Goal: Information Seeking & Learning: Check status

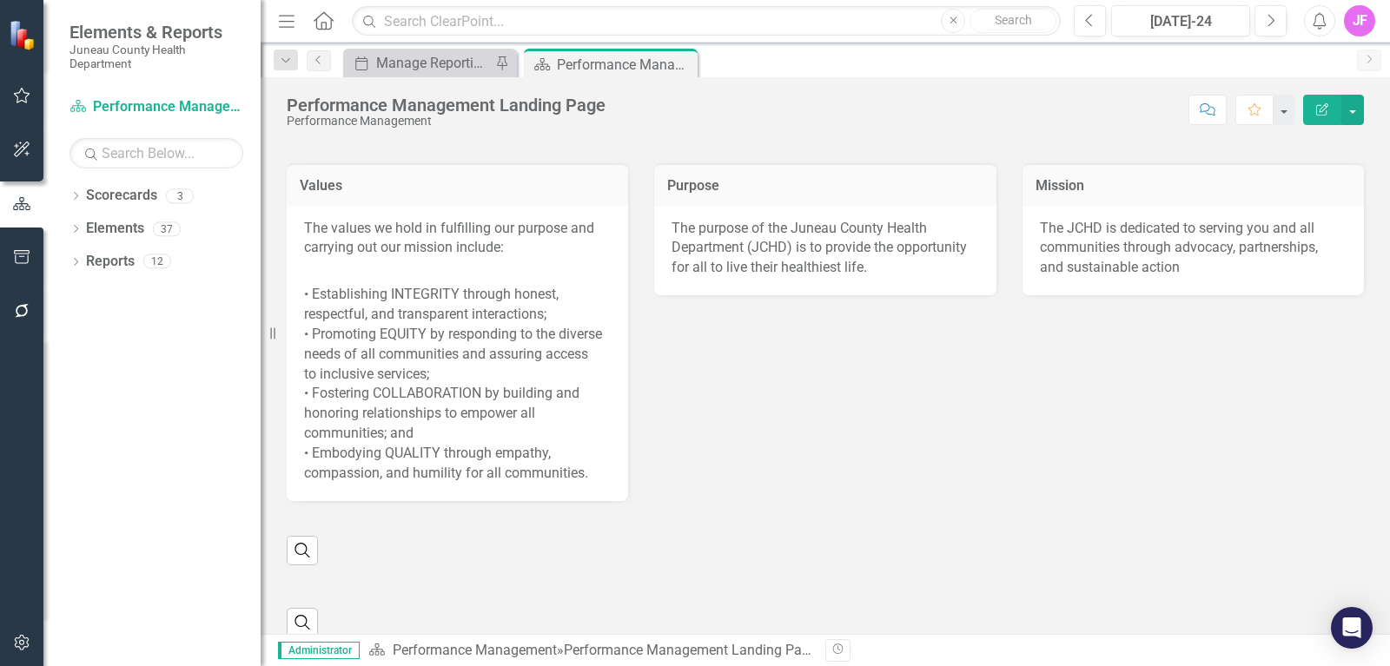
scroll to position [495, 0]
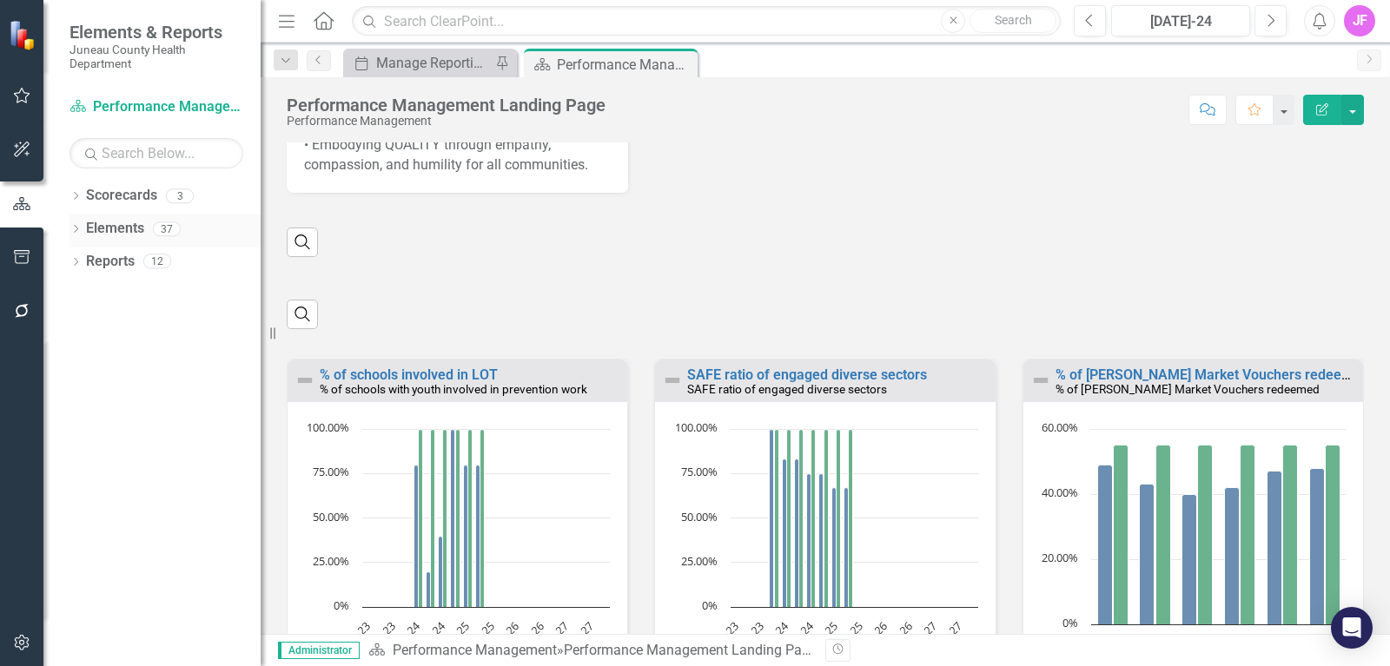
click at [125, 238] on link "Elements" at bounding box center [115, 229] width 58 height 20
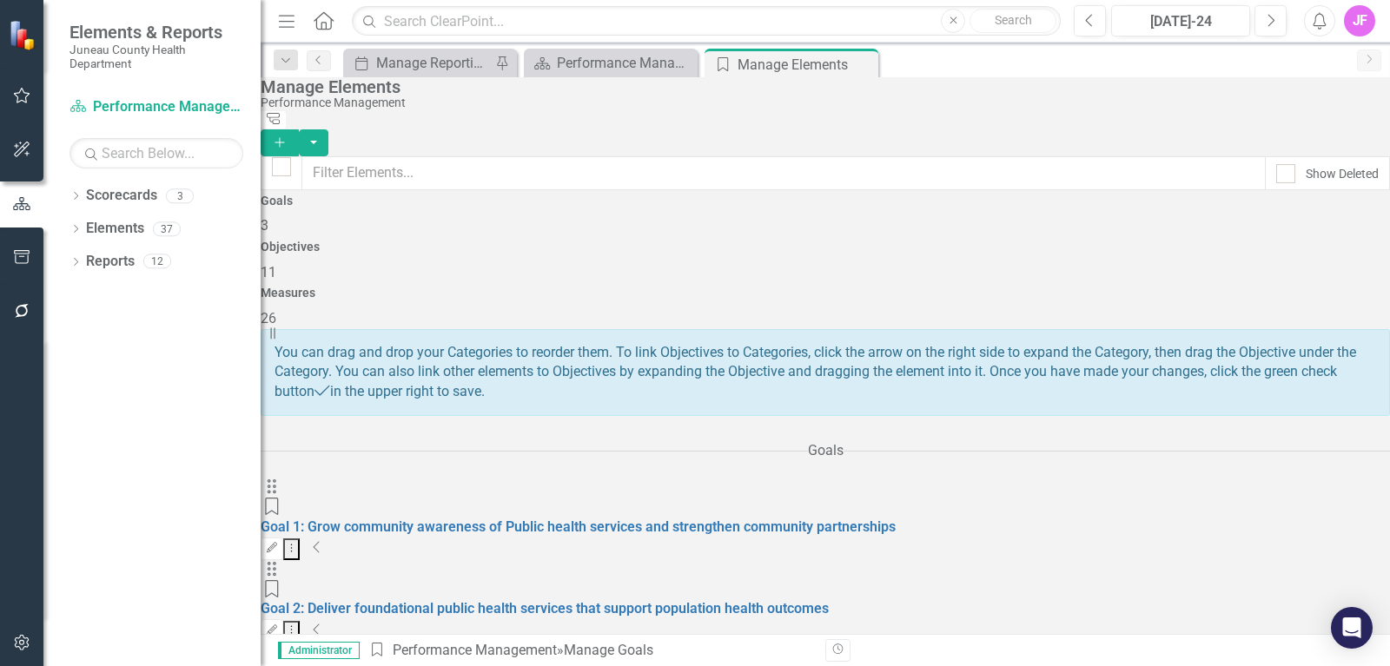
click at [1166, 287] on h4 "Measures" at bounding box center [825, 293] width 1129 height 13
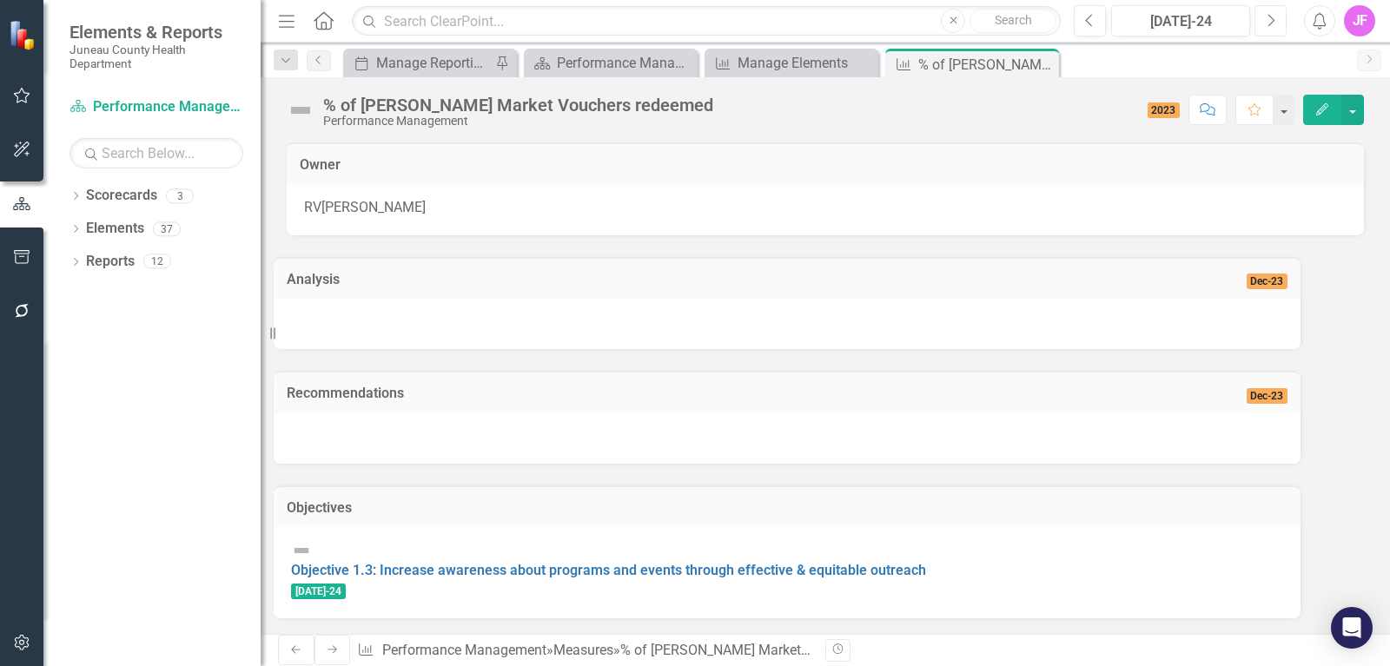
click at [1262, 20] on button "Next" at bounding box center [1270, 20] width 32 height 31
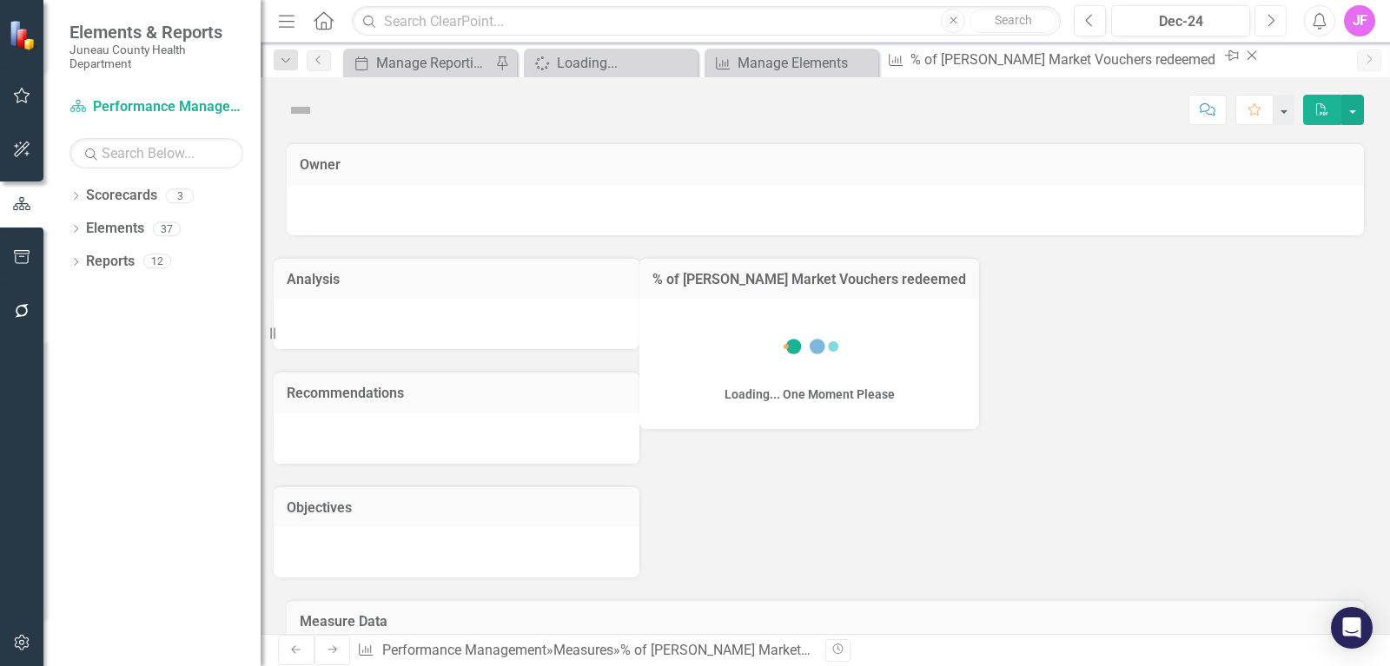
click at [1262, 20] on button "Next" at bounding box center [1270, 20] width 32 height 31
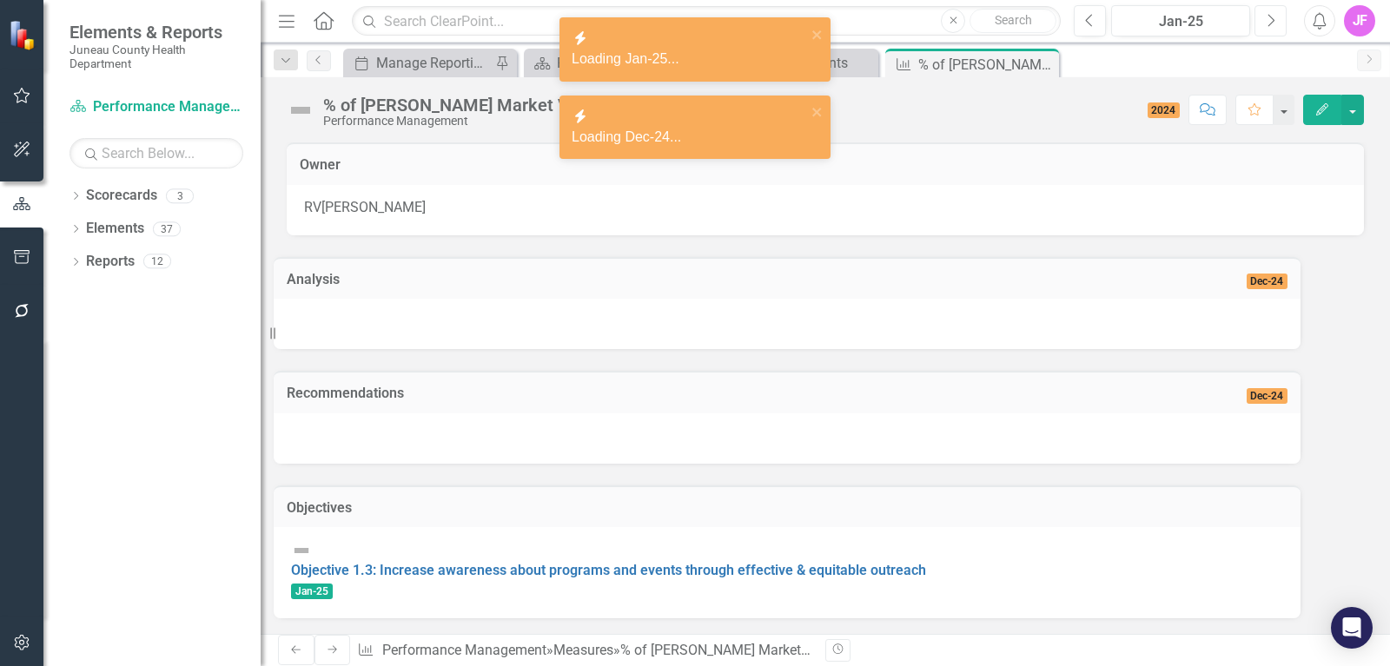
click at [1262, 20] on button "Next" at bounding box center [1270, 20] width 32 height 31
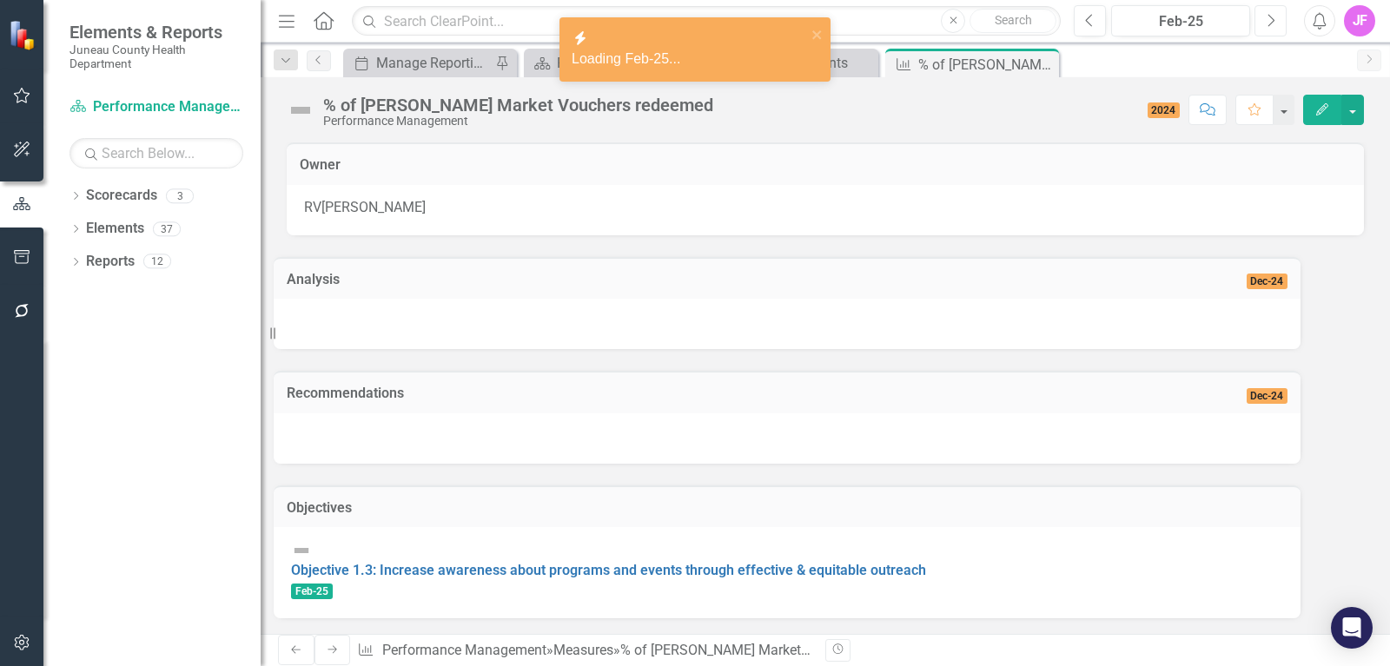
click at [1262, 20] on button "Next" at bounding box center [1270, 20] width 32 height 31
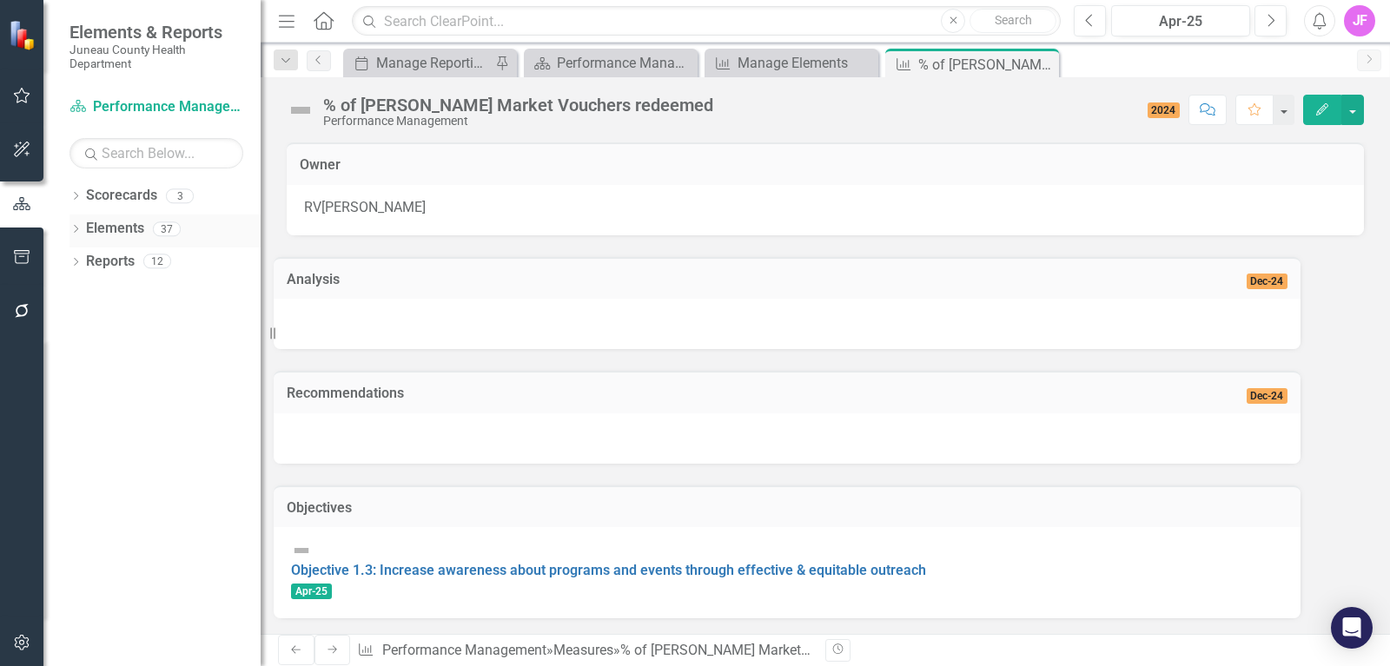
click at [120, 233] on link "Elements" at bounding box center [115, 229] width 58 height 20
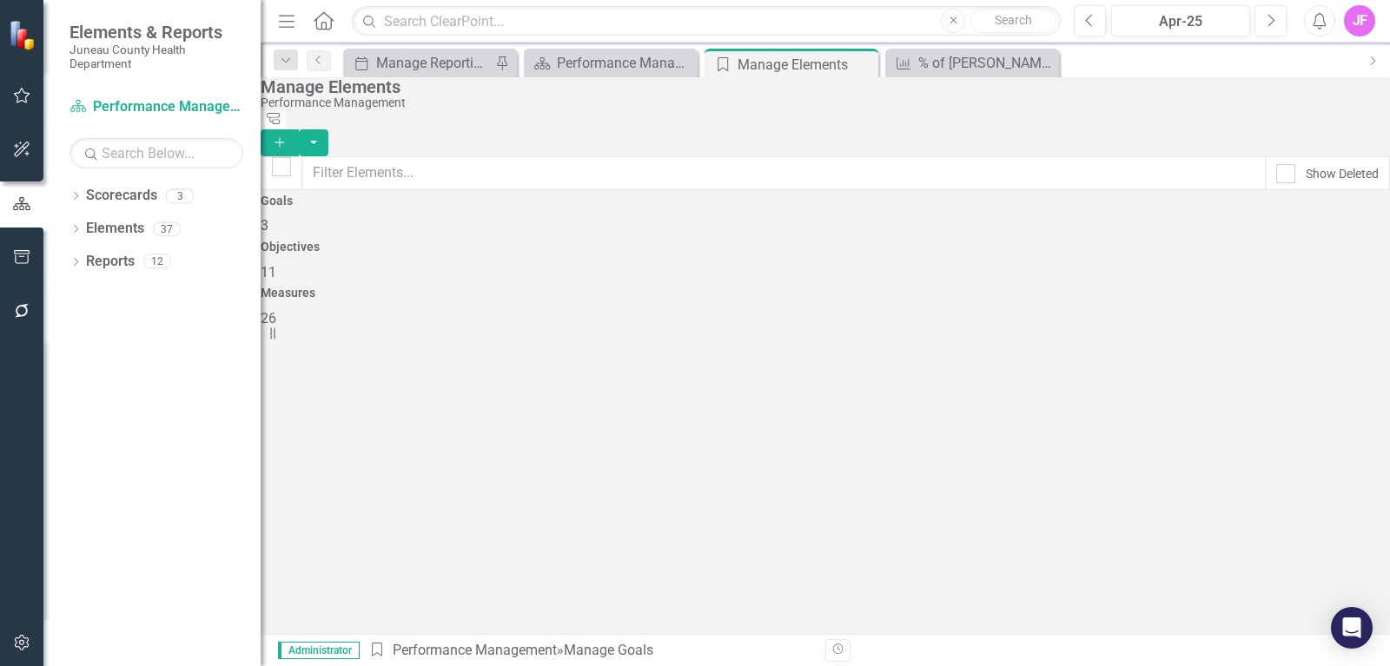
click at [1172, 287] on h4 "Measures" at bounding box center [825, 293] width 1129 height 13
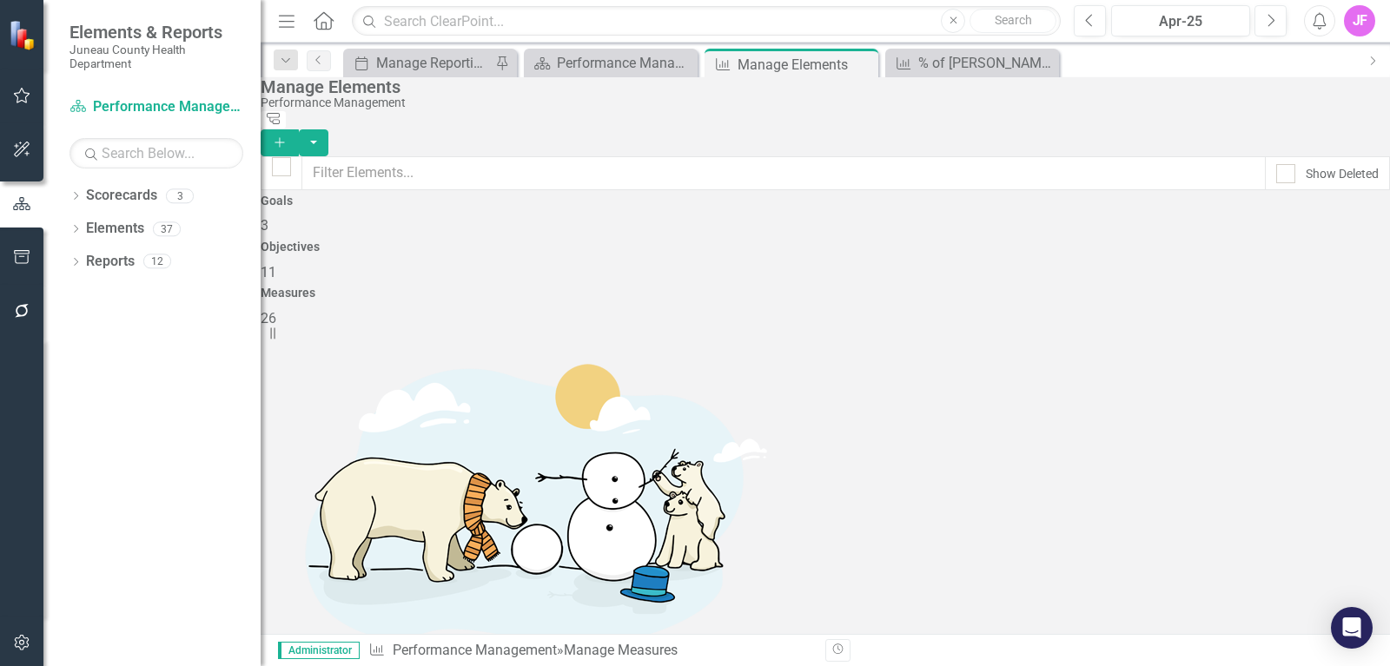
scroll to position [891, 0]
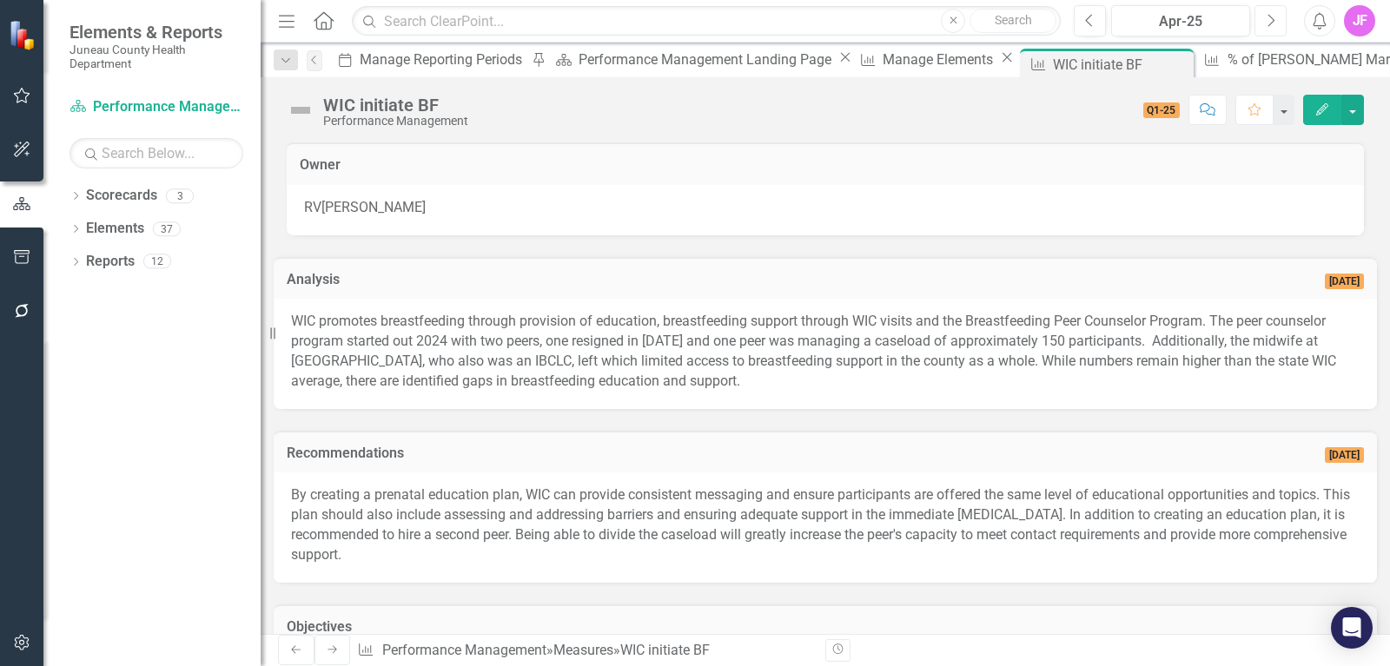
click at [1274, 27] on icon "Next" at bounding box center [1270, 21] width 10 height 16
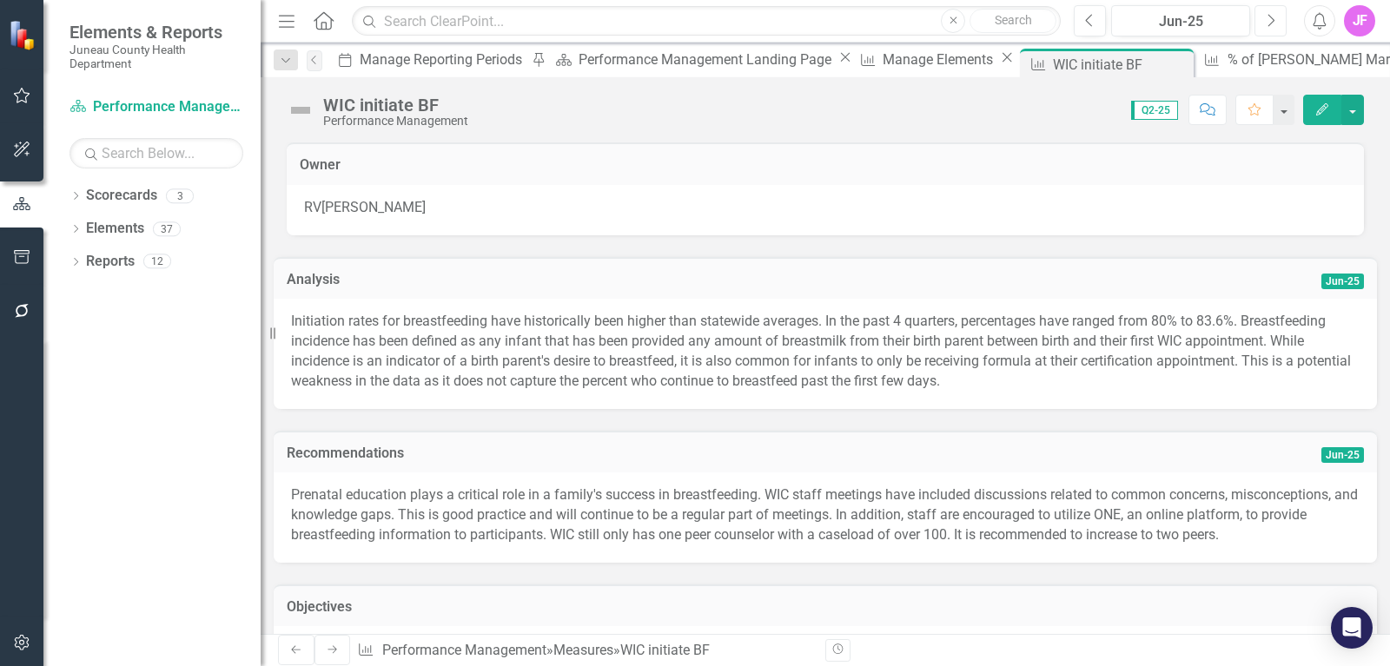
click at [1261, 22] on button "Next" at bounding box center [1270, 20] width 32 height 31
click at [1268, 25] on icon "Next" at bounding box center [1270, 21] width 10 height 16
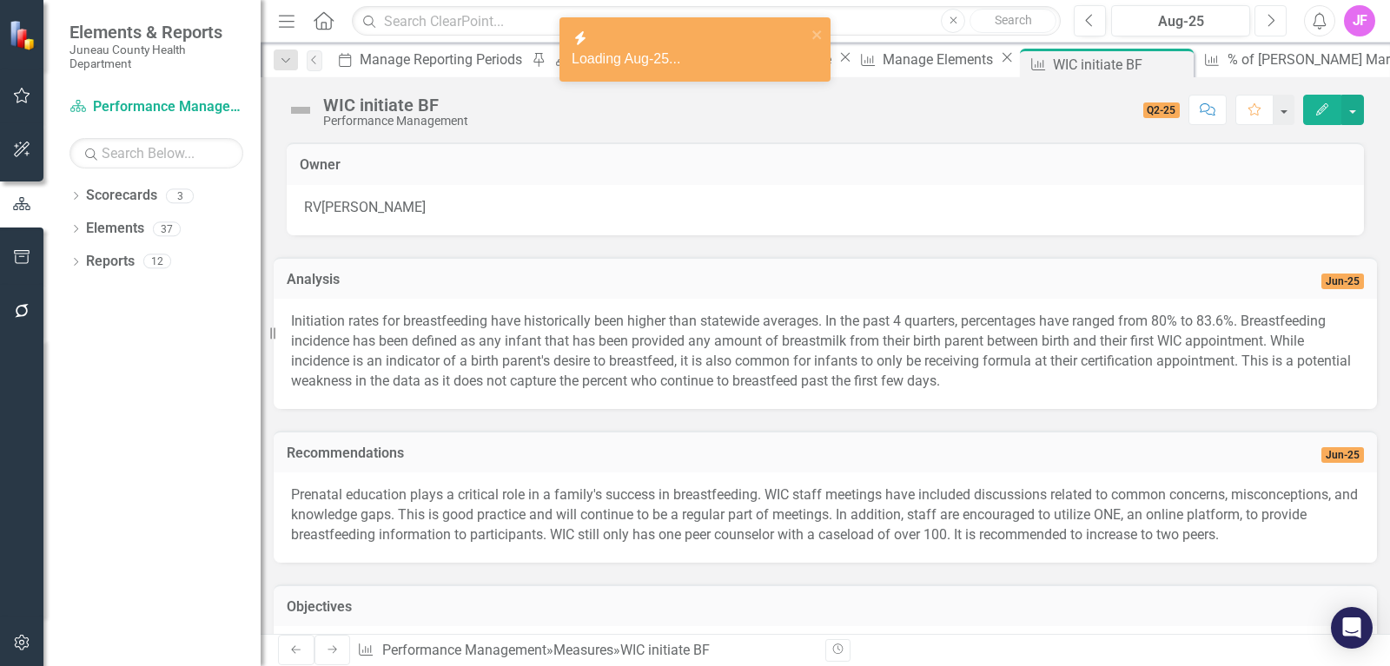
click at [1268, 25] on icon "Next" at bounding box center [1270, 21] width 10 height 16
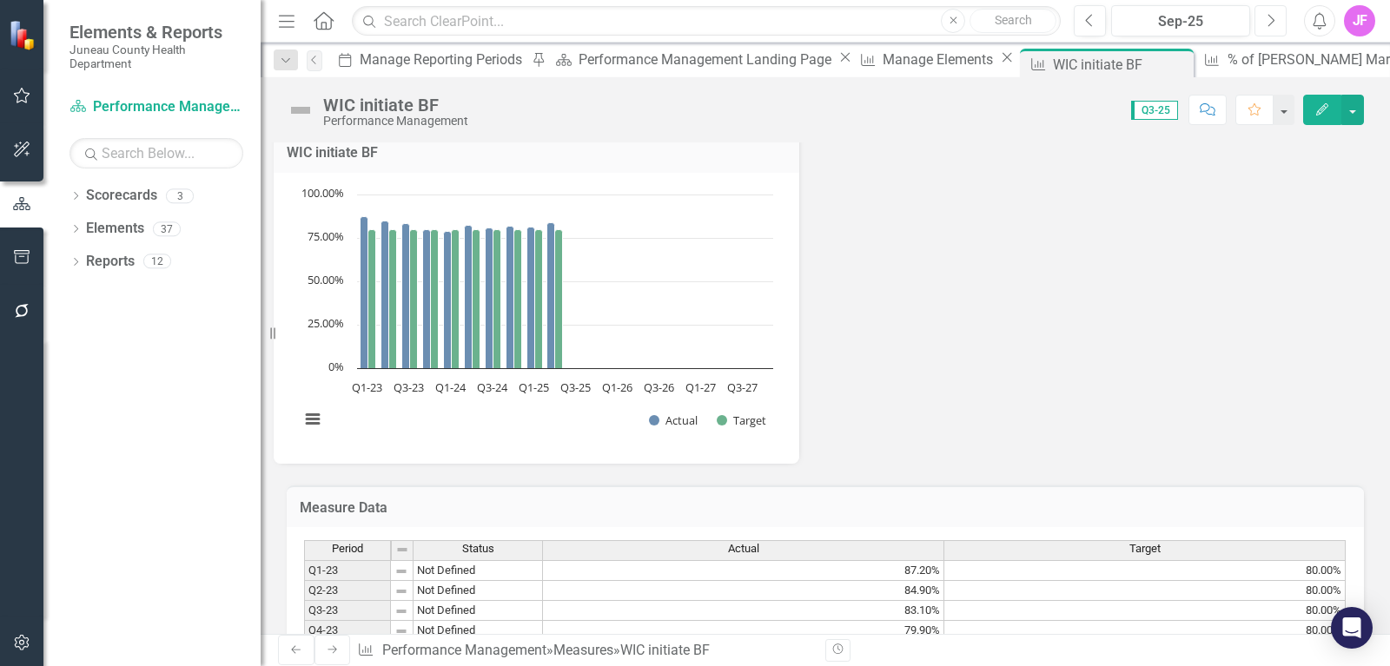
scroll to position [516, 0]
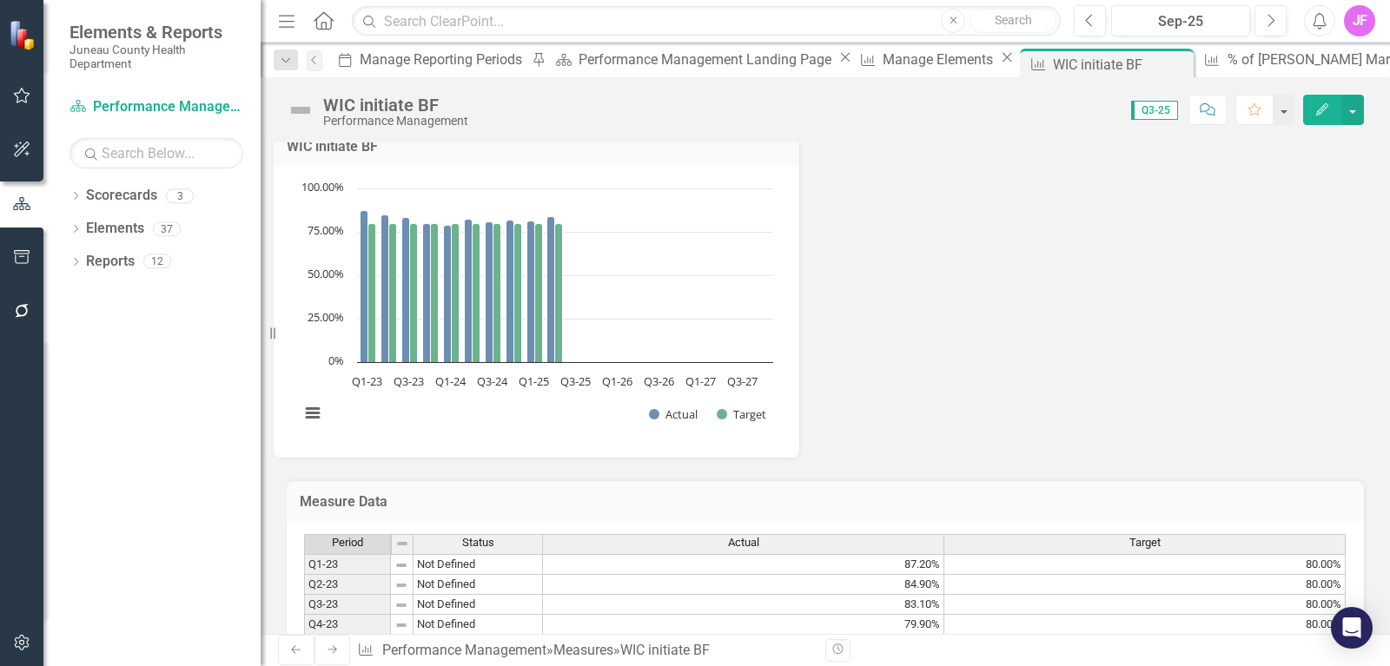
click at [14, 637] on icon "button" at bounding box center [22, 643] width 18 height 14
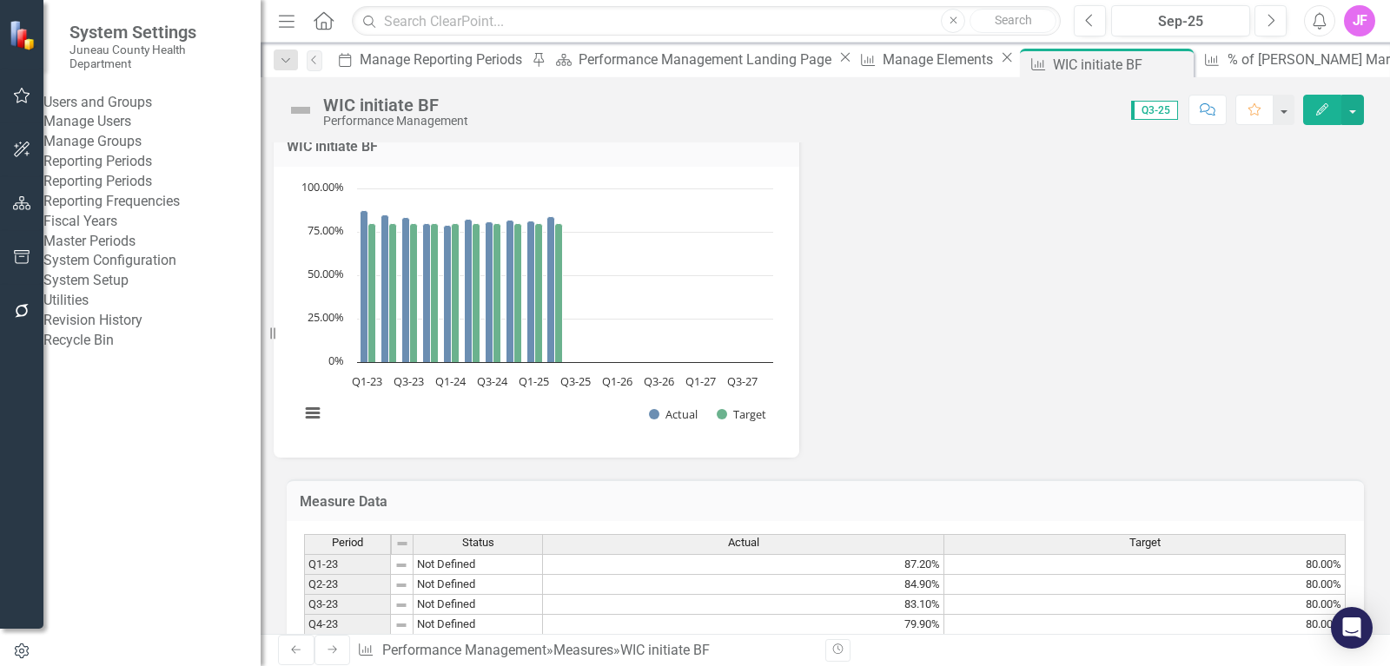
click at [148, 192] on link "Reporting Periods" at bounding box center [151, 182] width 217 height 20
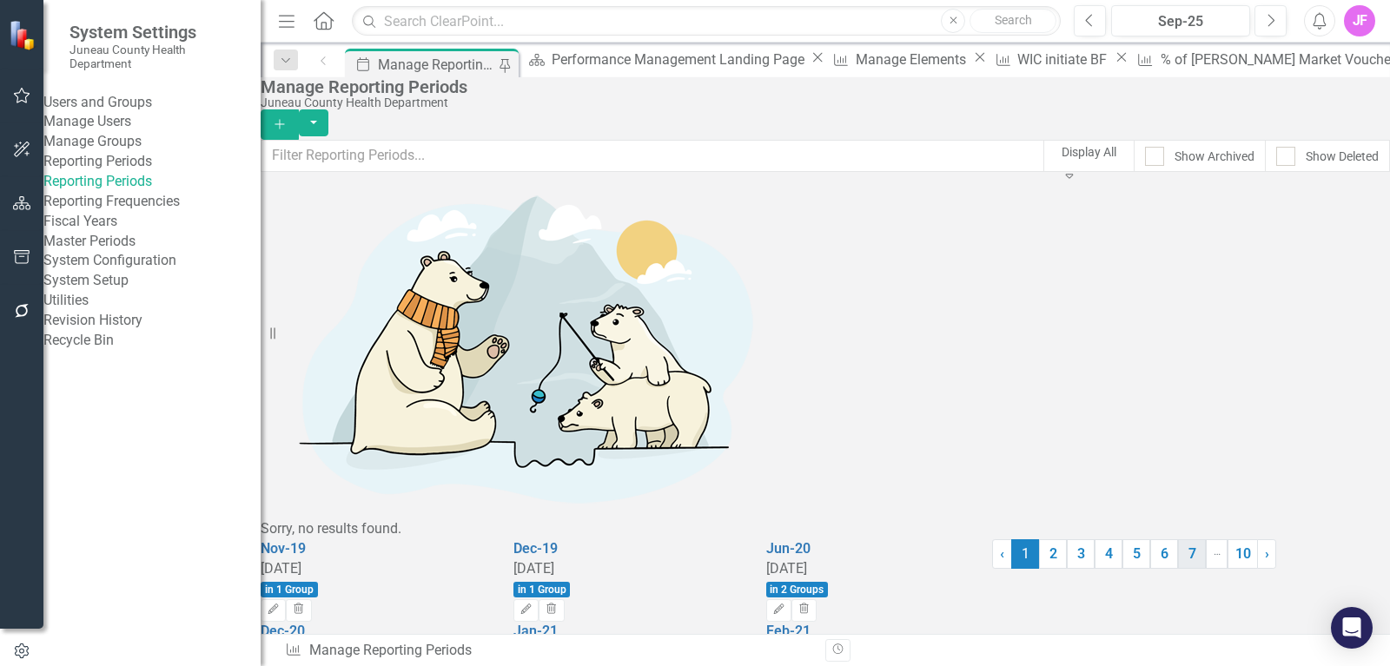
click at [1178, 569] on link "7" at bounding box center [1192, 554] width 28 height 30
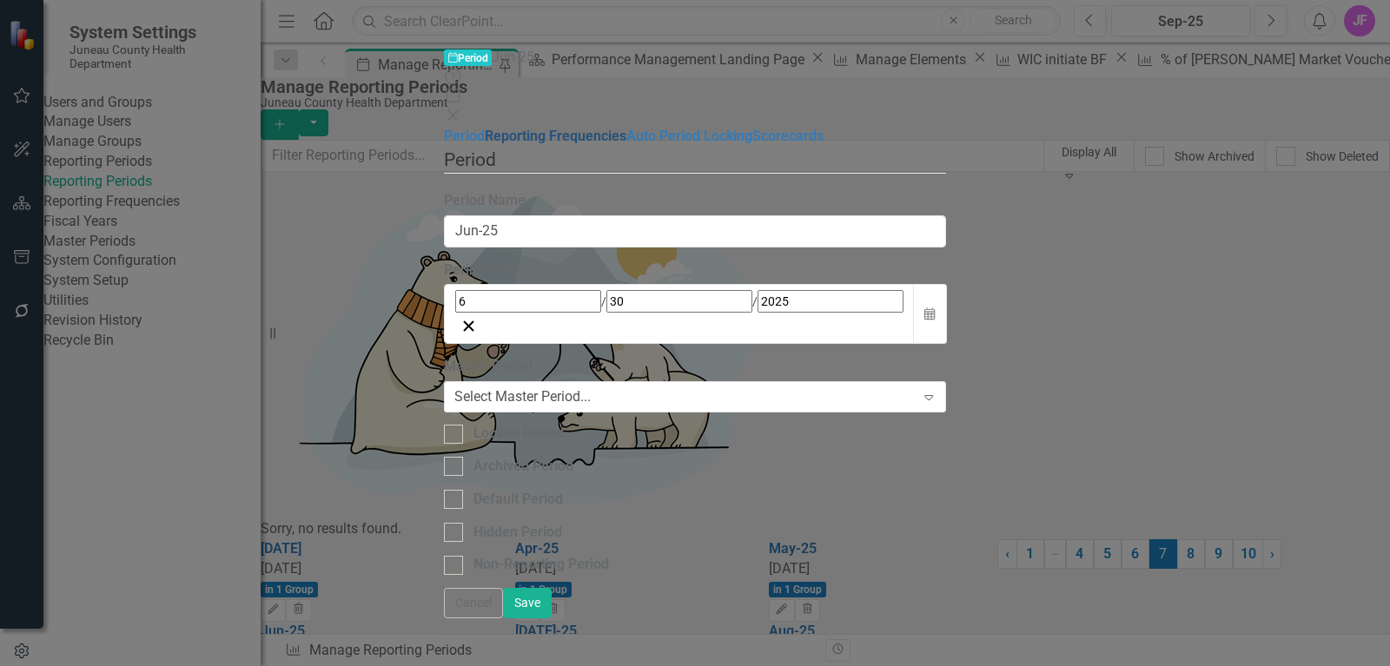
click at [485, 128] on link "Reporting Frequencies" at bounding box center [556, 136] width 142 height 17
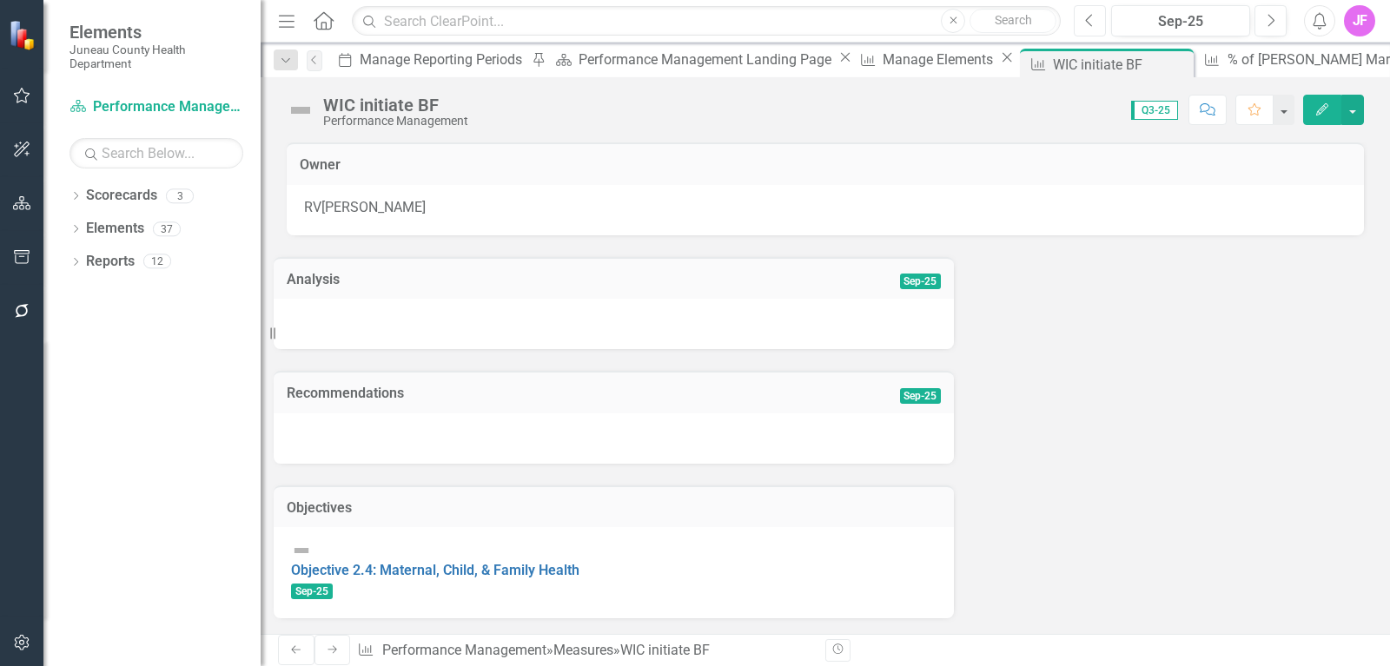
click at [1090, 25] on icon "button" at bounding box center [1089, 20] width 7 height 12
